Goal: Task Accomplishment & Management: Manage account settings

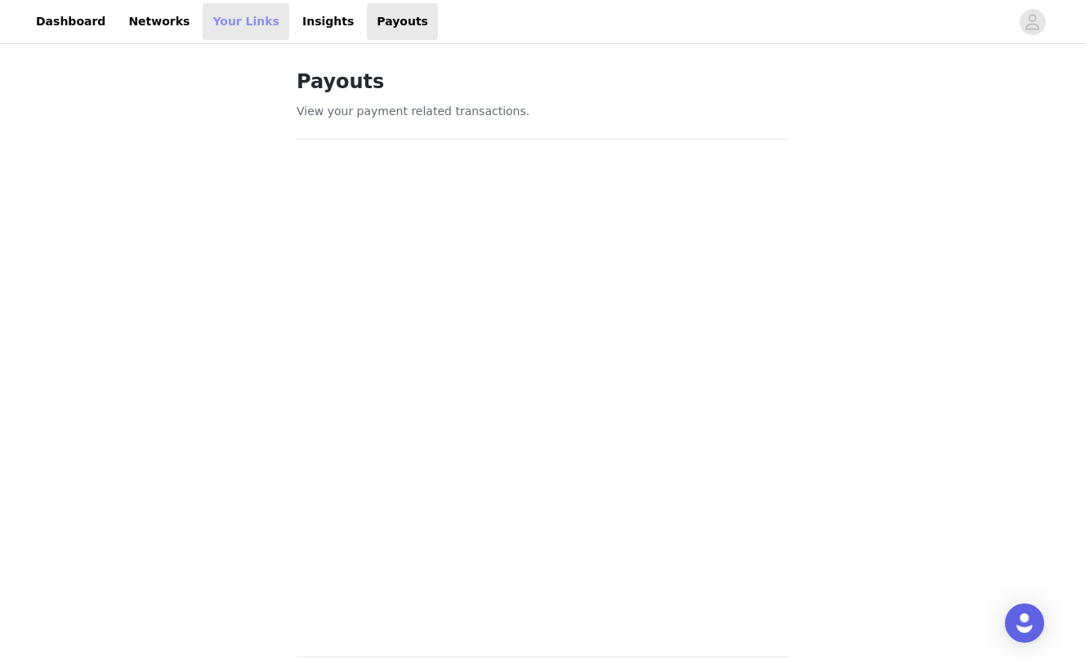
click at [228, 32] on link "Your Links" at bounding box center [246, 21] width 87 height 37
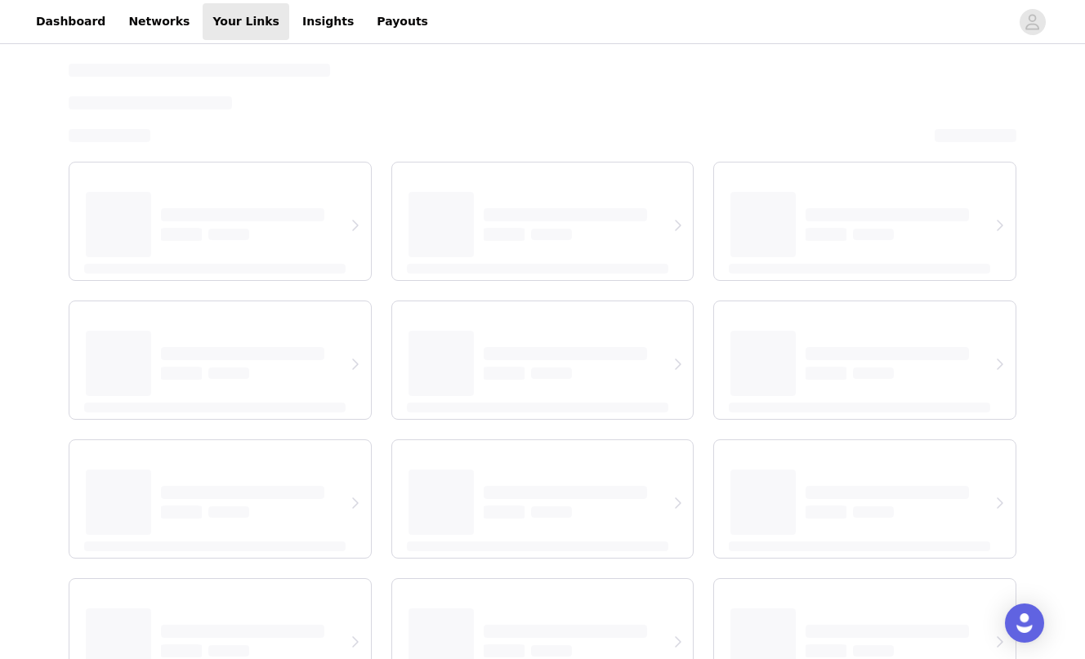
select select "12"
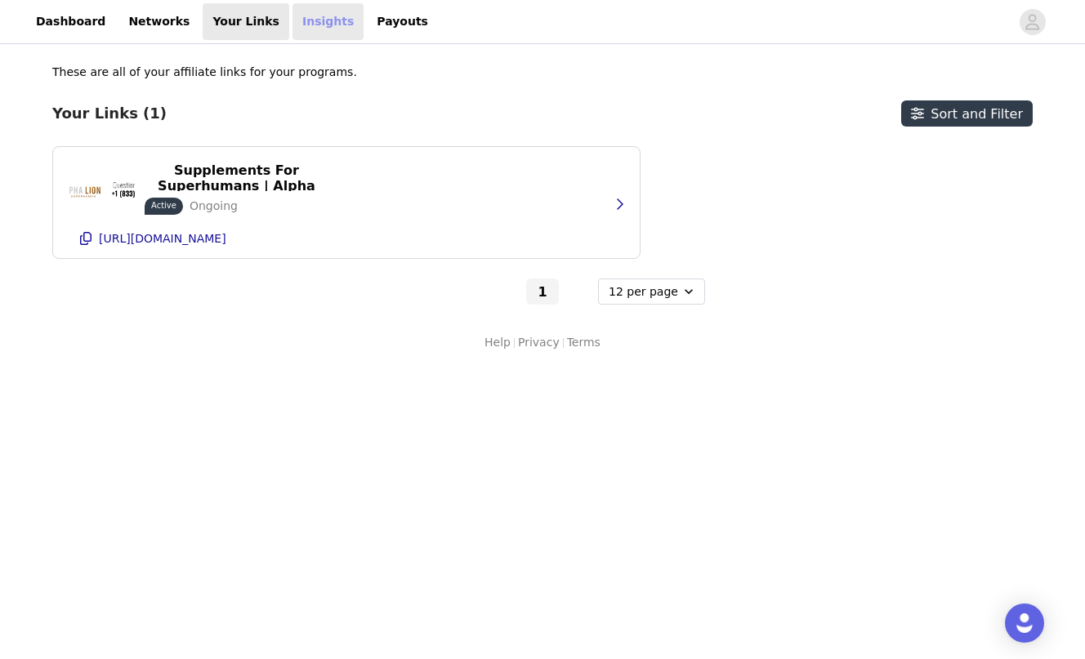
click at [297, 23] on link "Insights" at bounding box center [328, 21] width 71 height 37
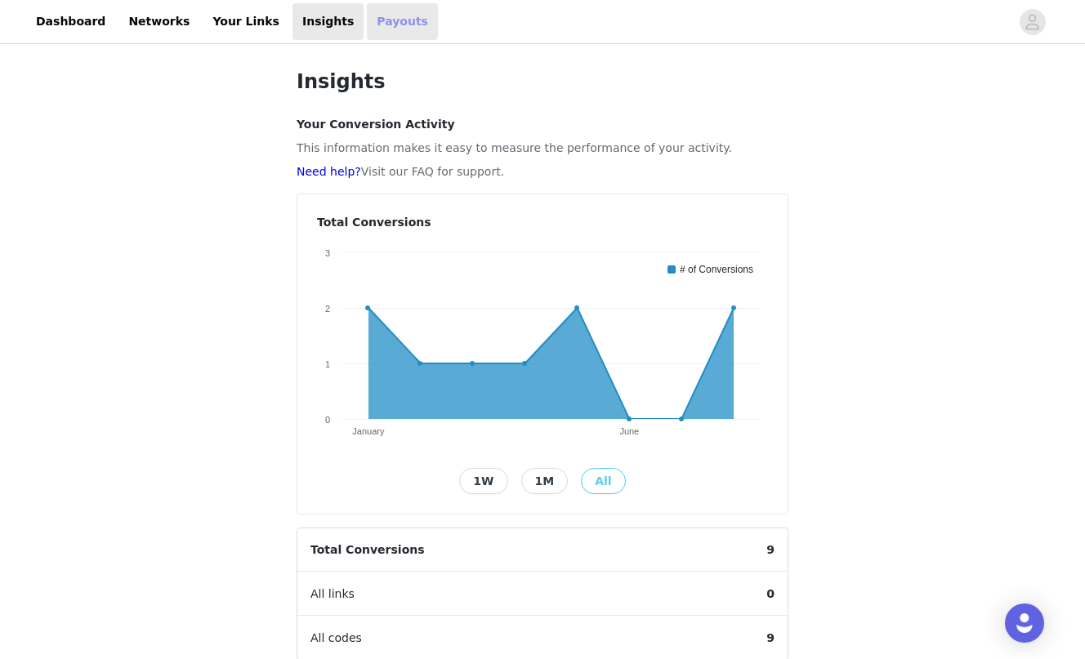
click at [367, 37] on link "Payouts" at bounding box center [402, 21] width 71 height 37
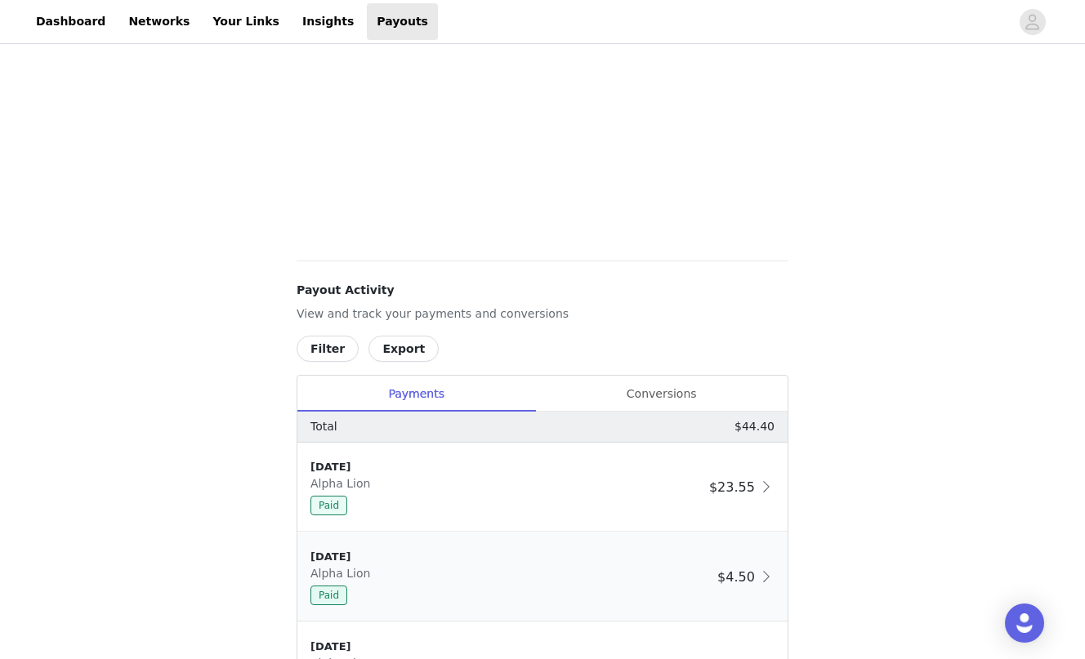
scroll to position [401, 0]
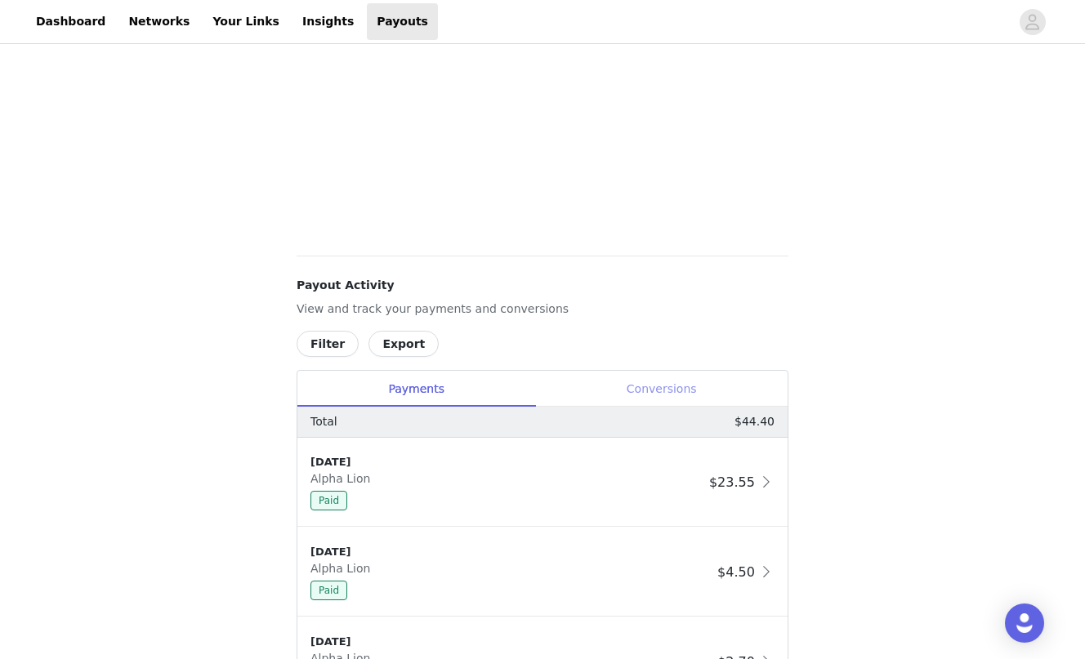
click at [639, 394] on div "Conversions" at bounding box center [661, 389] width 253 height 37
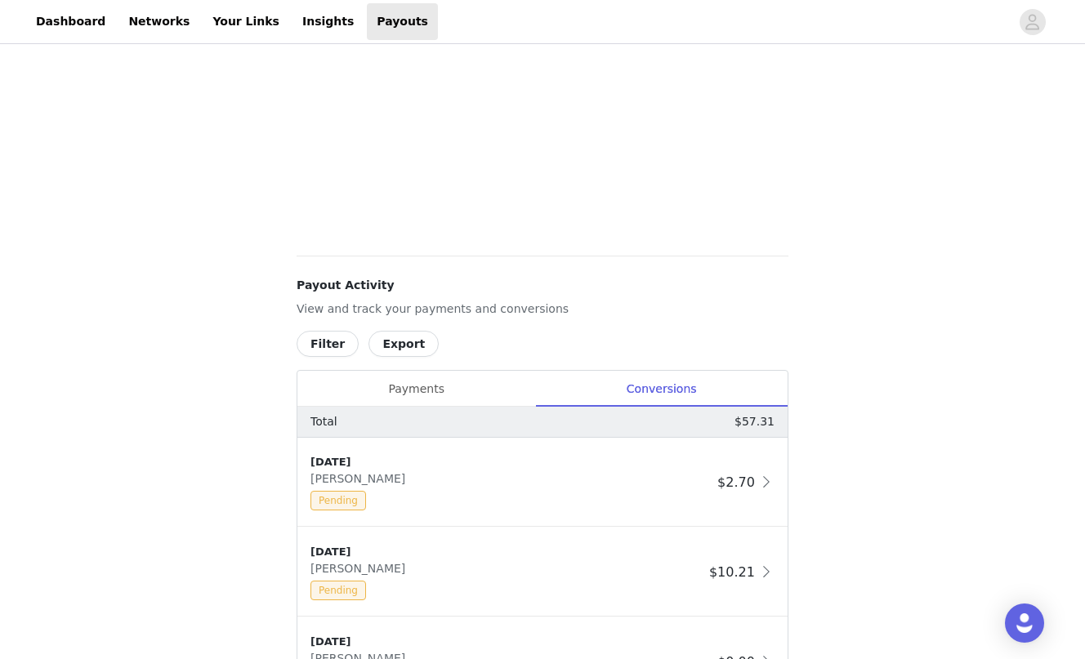
click at [434, 408] on div "Total $57.31" at bounding box center [542, 422] width 490 height 31
click at [428, 396] on div "Payments" at bounding box center [416, 389] width 238 height 37
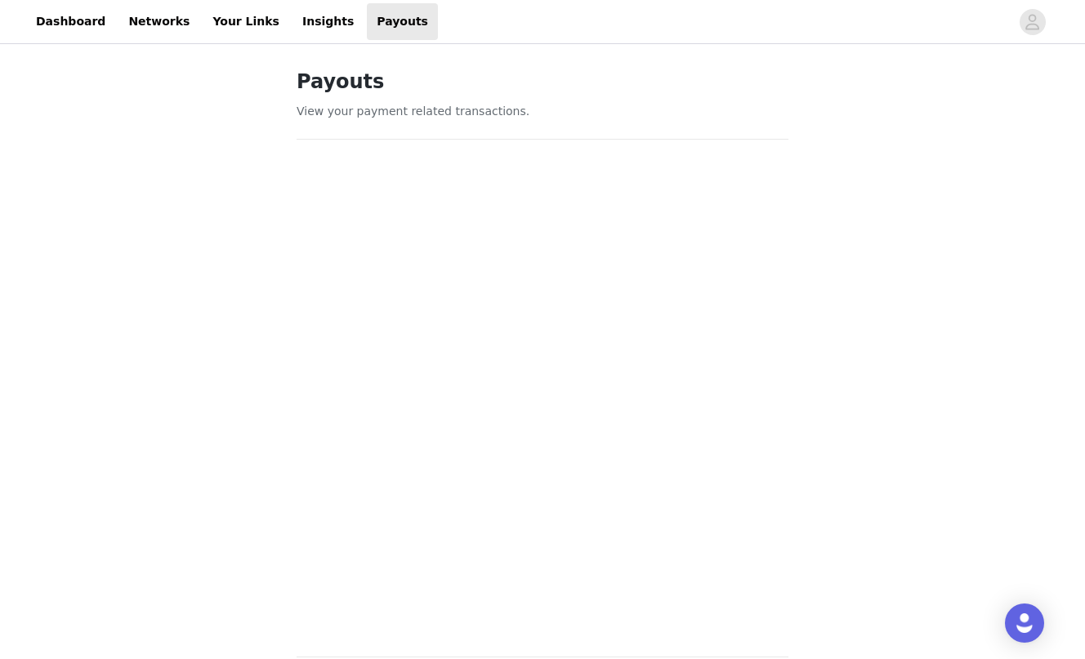
scroll to position [0, 0]
click at [294, 17] on link "Insights" at bounding box center [328, 21] width 71 height 37
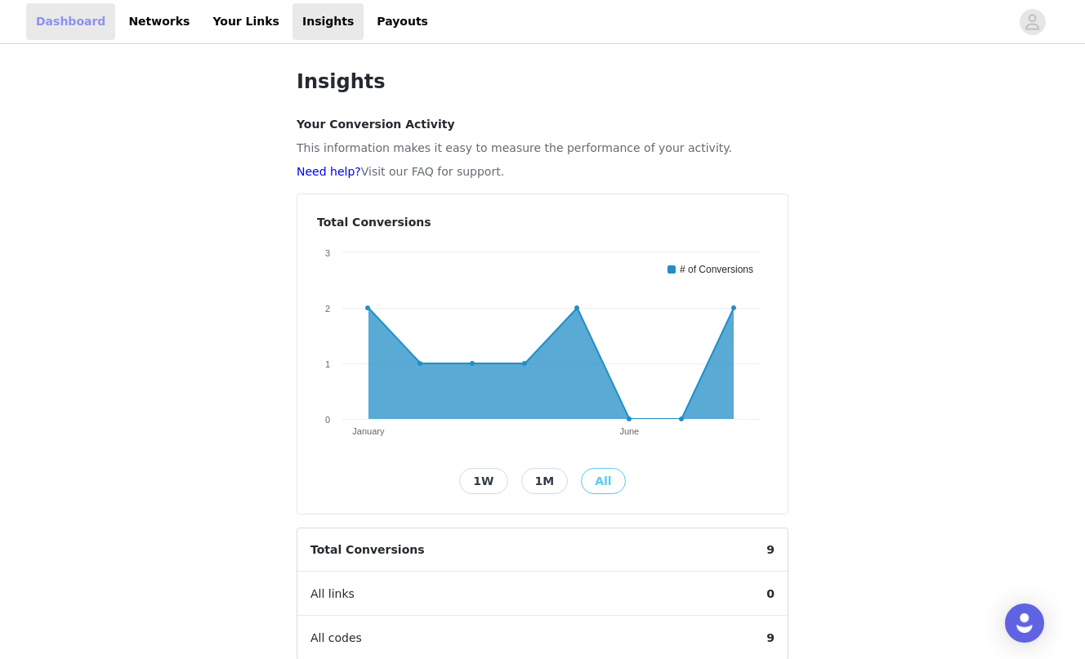
click at [46, 4] on link "Dashboard" at bounding box center [70, 21] width 89 height 37
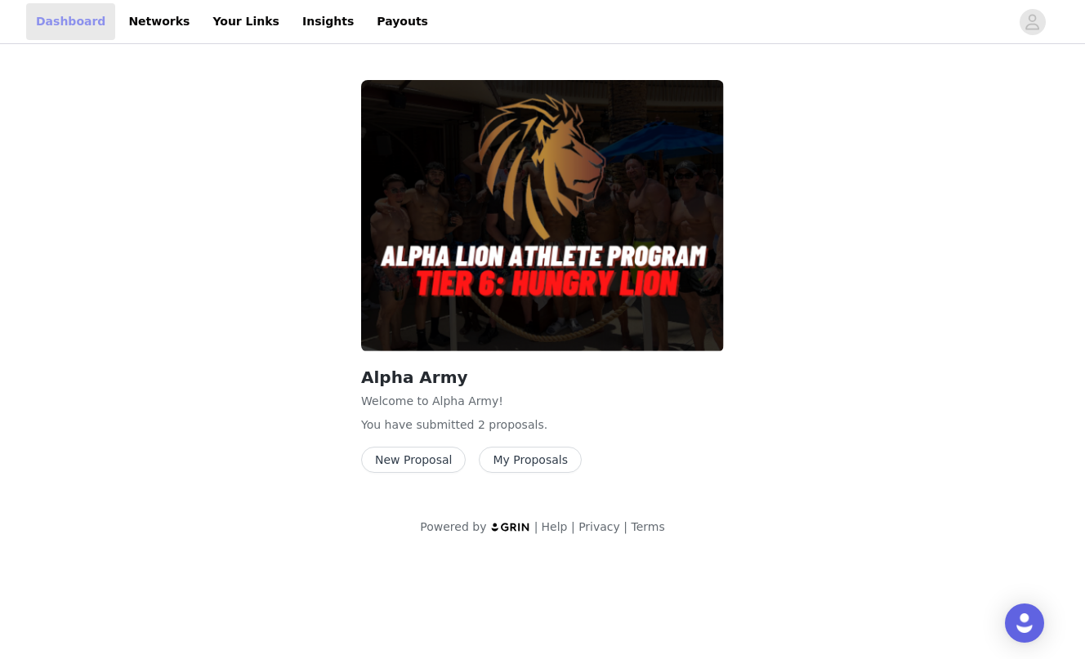
click at [96, 18] on link "Dashboard" at bounding box center [70, 21] width 89 height 37
click at [101, 24] on link "Dashboard" at bounding box center [70, 21] width 89 height 37
click at [151, 24] on link "Networks" at bounding box center [158, 21] width 81 height 37
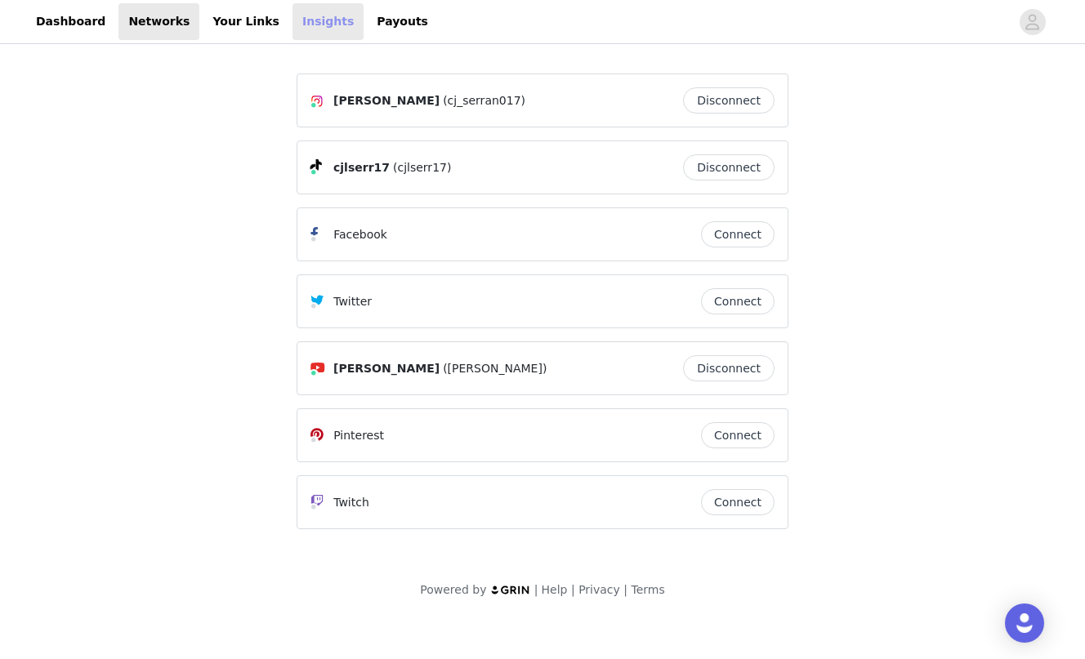
click at [311, 20] on link "Insights" at bounding box center [328, 21] width 71 height 37
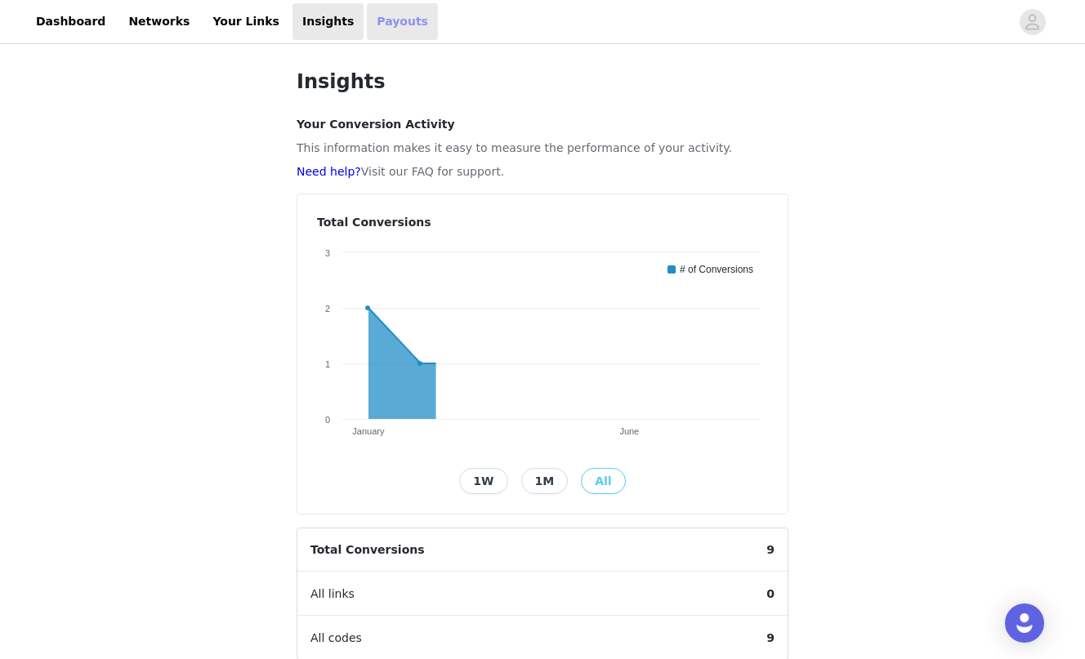
click at [367, 28] on link "Payouts" at bounding box center [402, 21] width 71 height 37
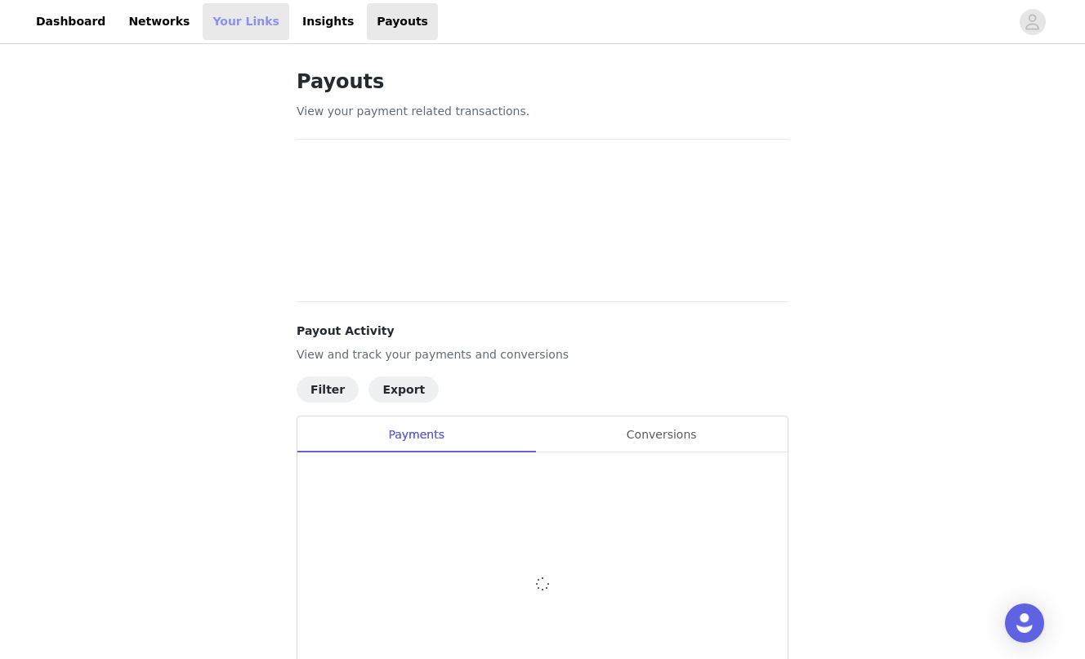
click at [210, 35] on link "Your Links" at bounding box center [246, 21] width 87 height 37
select select "12"
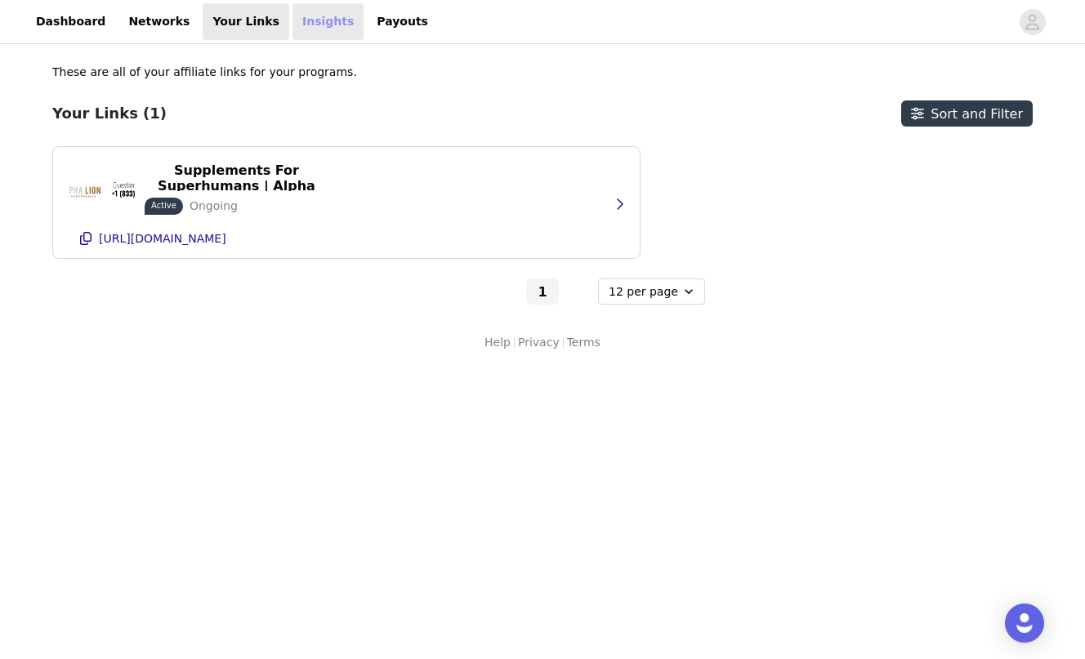
click at [302, 25] on link "Insights" at bounding box center [328, 21] width 71 height 37
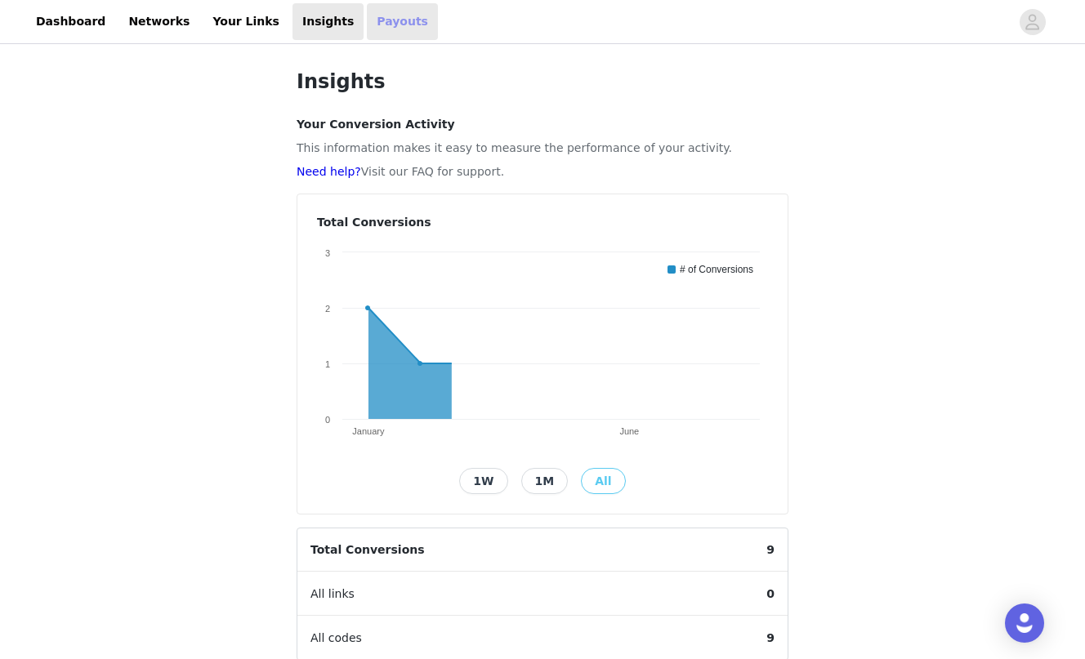
click at [367, 21] on link "Payouts" at bounding box center [402, 21] width 71 height 37
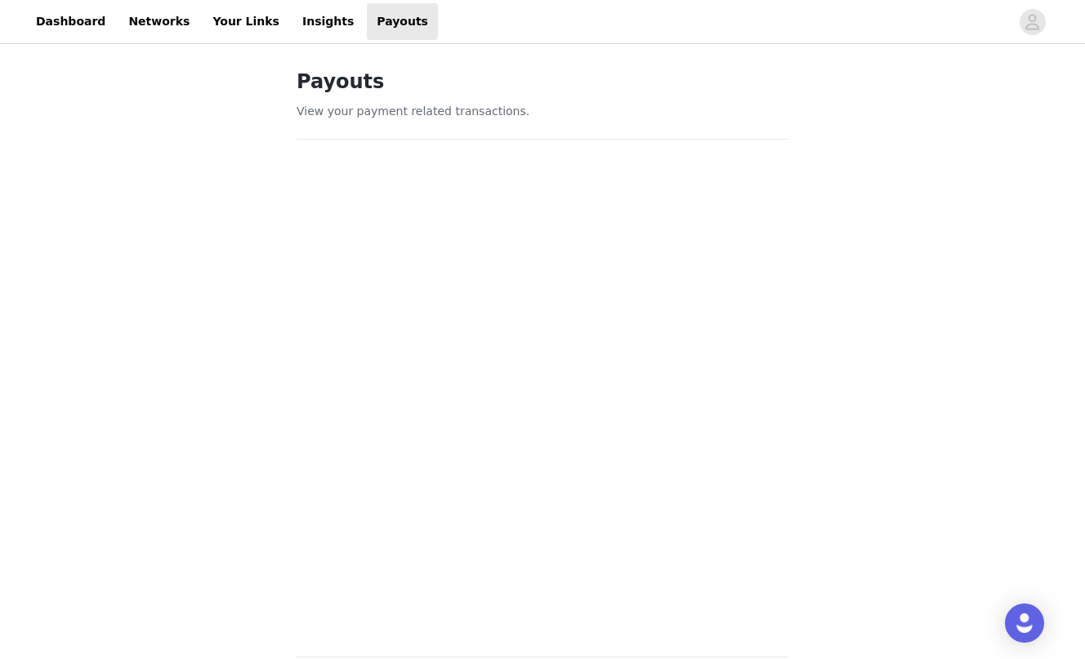
click at [325, 85] on h1 "Payouts" at bounding box center [543, 81] width 492 height 29
